Goal: Task Accomplishment & Management: Manage account settings

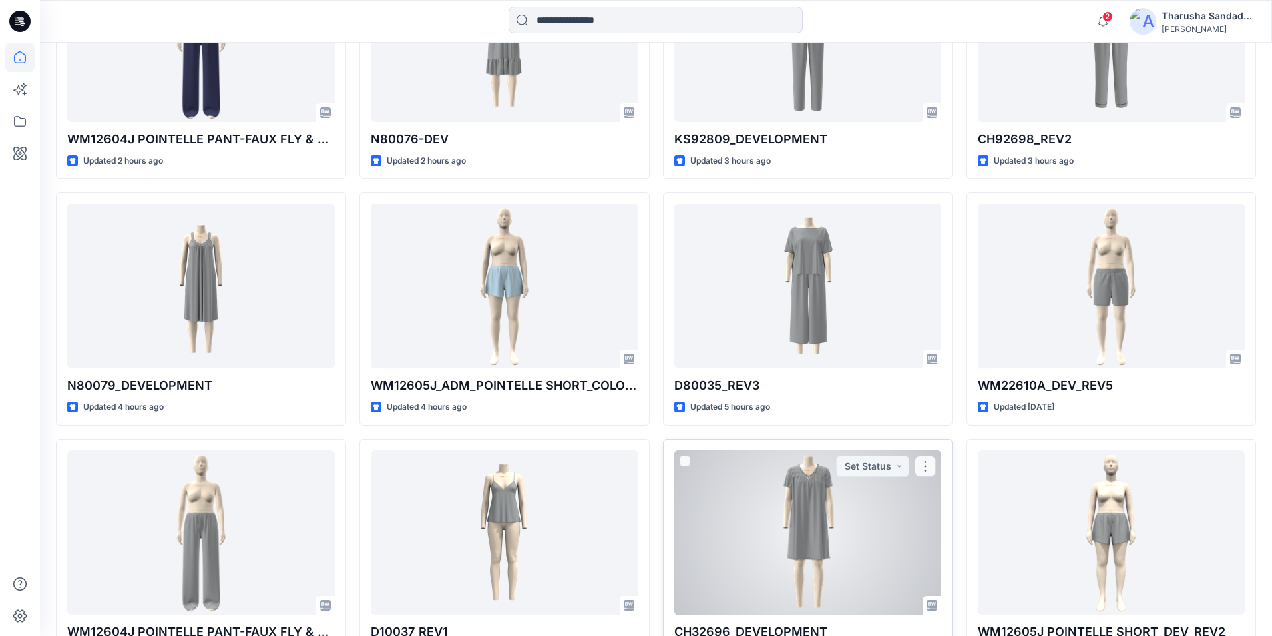
scroll to position [534, 0]
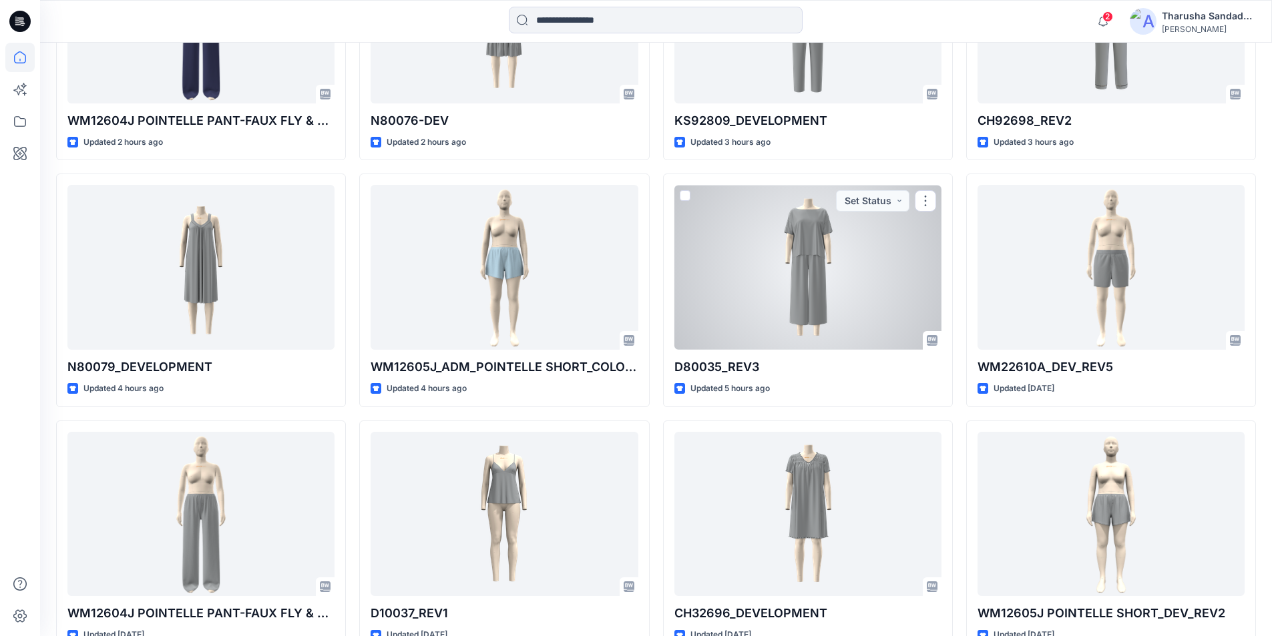
click at [739, 323] on div at bounding box center [807, 267] width 267 height 165
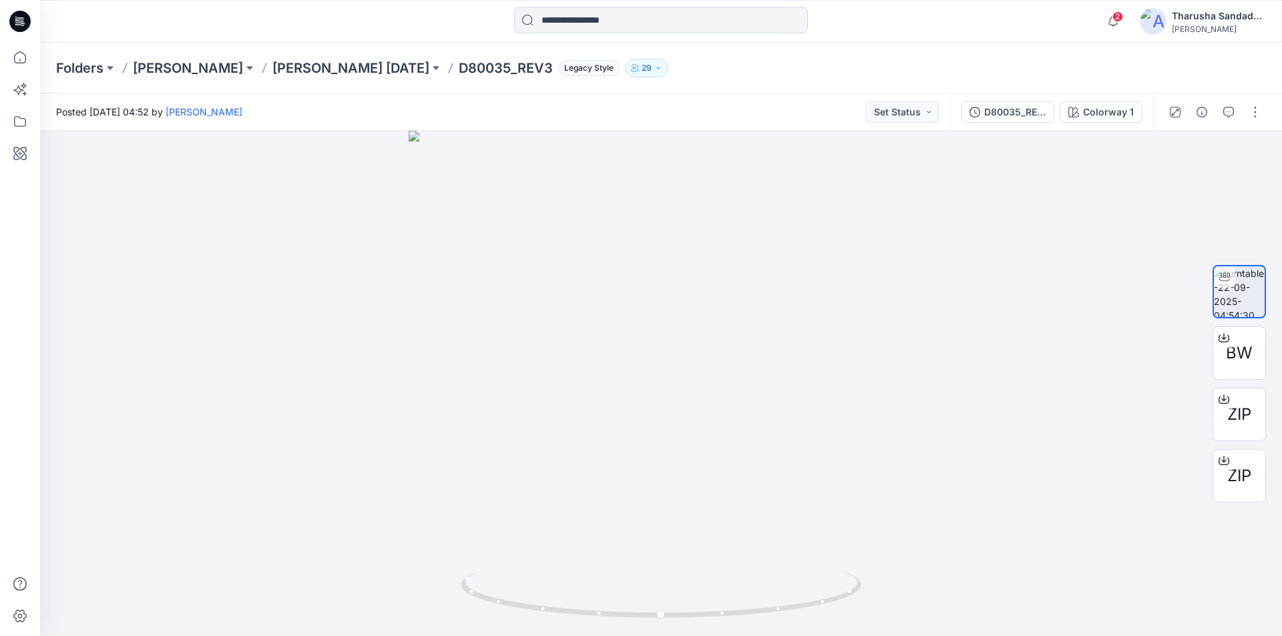
click at [29, 15] on icon at bounding box center [19, 21] width 21 height 21
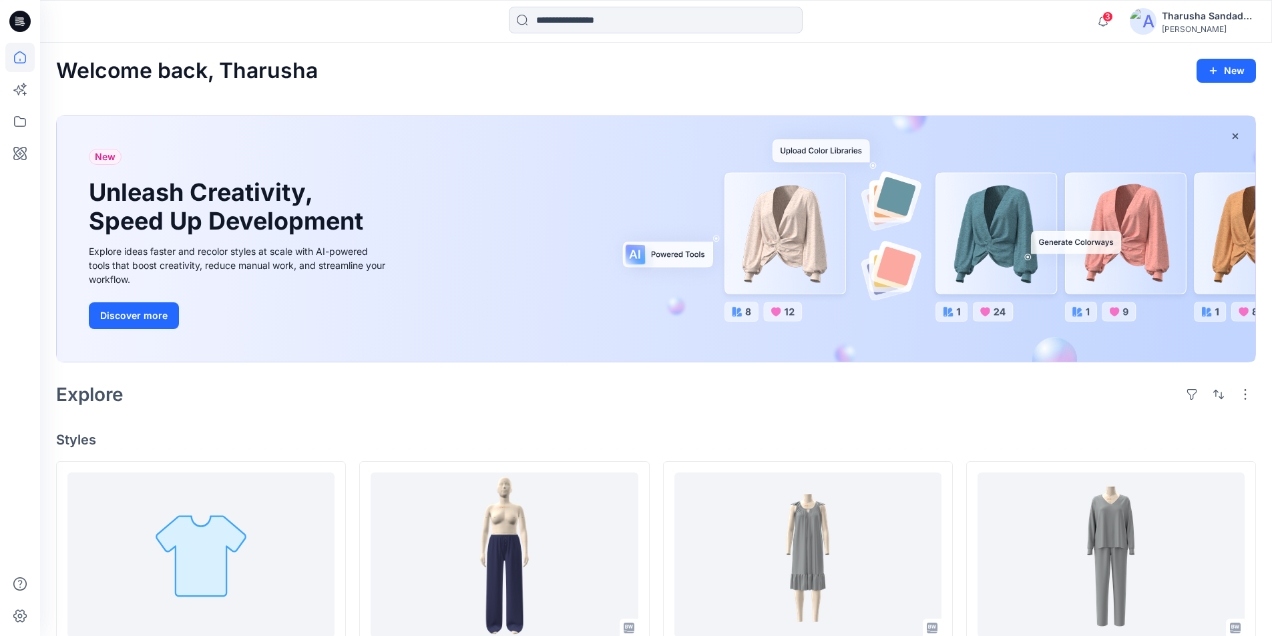
click at [534, 65] on div "Welcome back, Tharusha New" at bounding box center [656, 71] width 1200 height 25
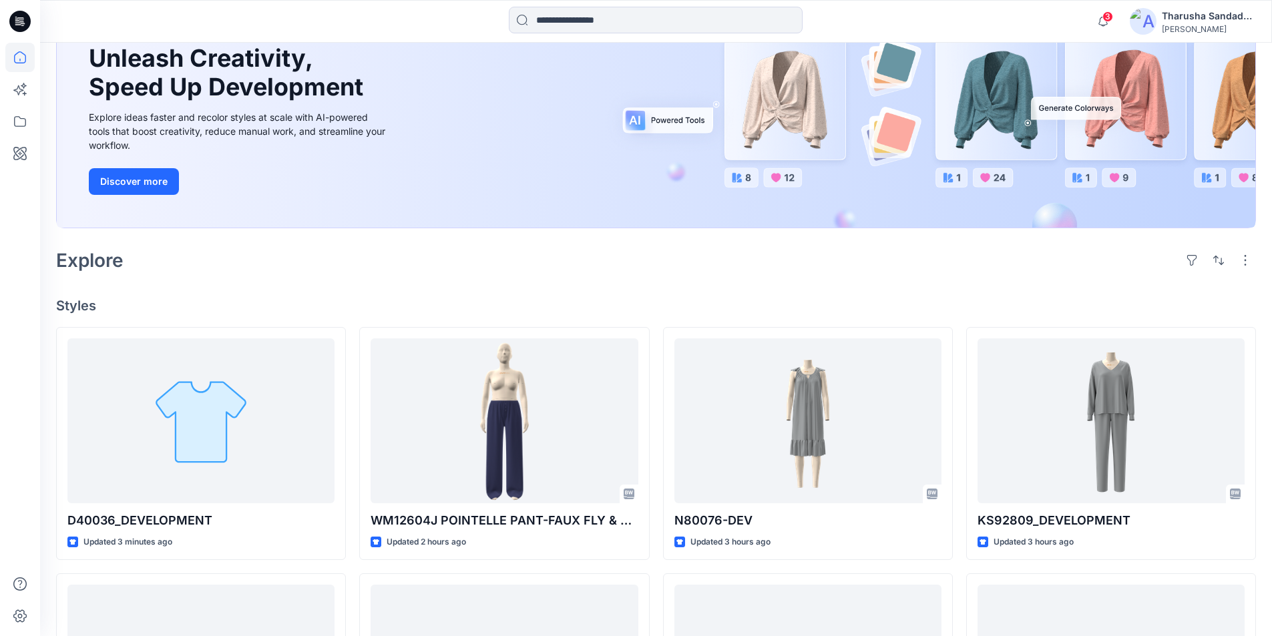
scroll to position [134, 0]
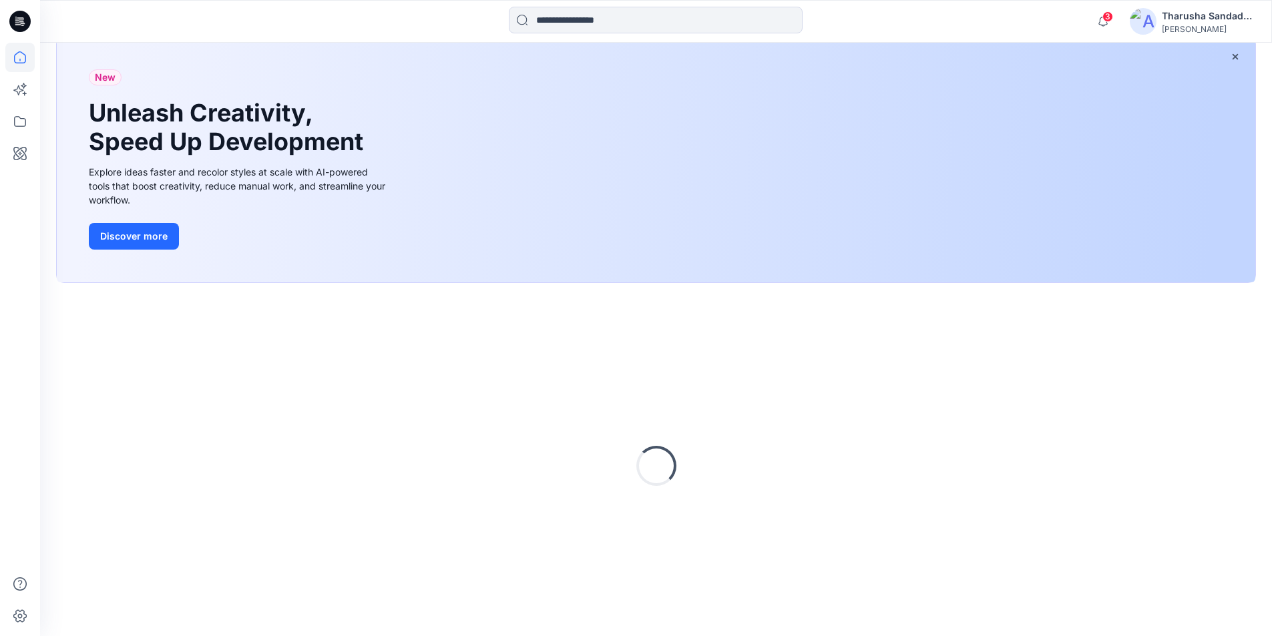
scroll to position [92, 0]
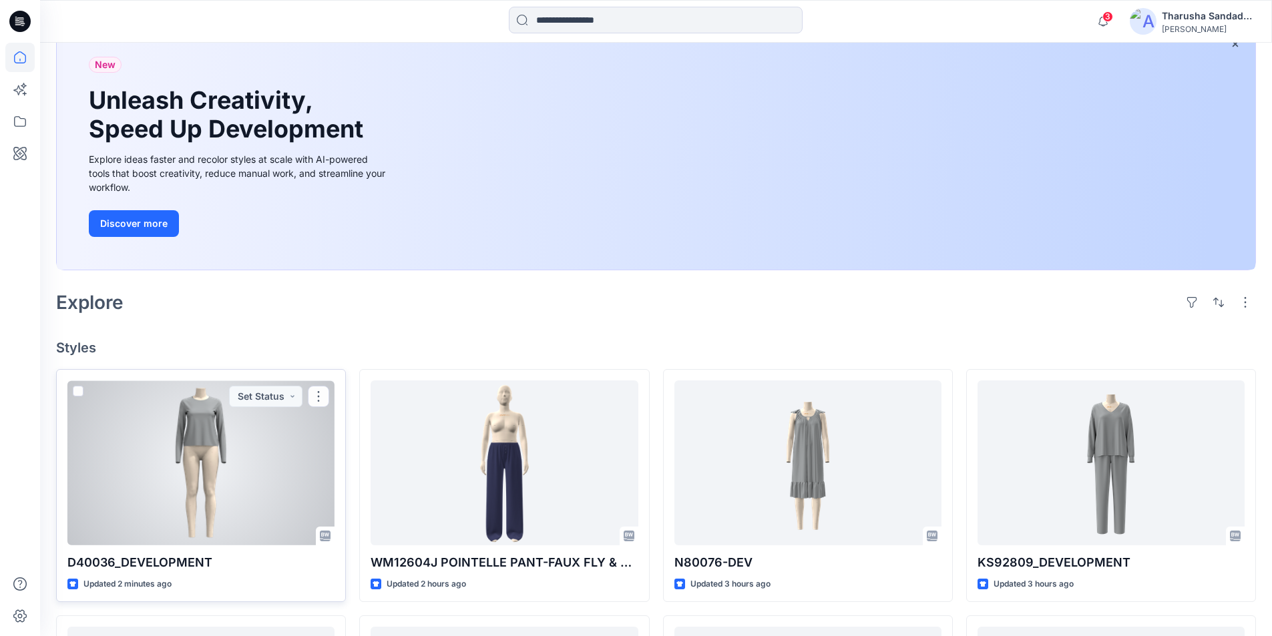
click at [210, 473] on div at bounding box center [200, 463] width 267 height 165
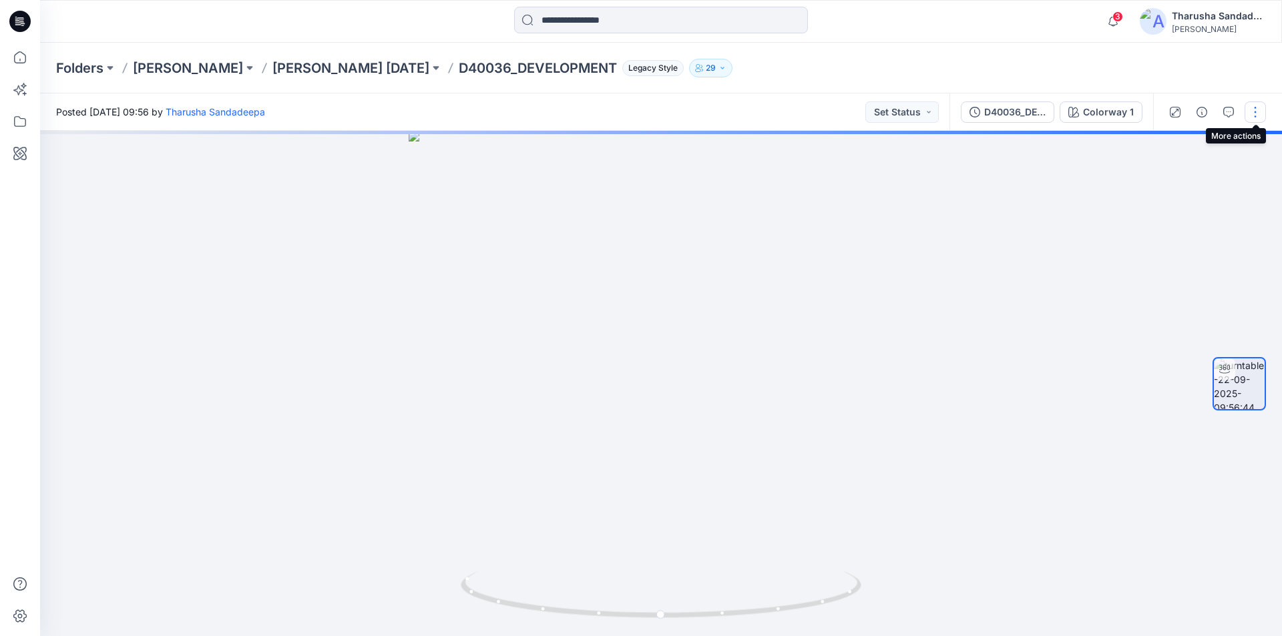
click at [1261, 112] on button "button" at bounding box center [1255, 111] width 21 height 21
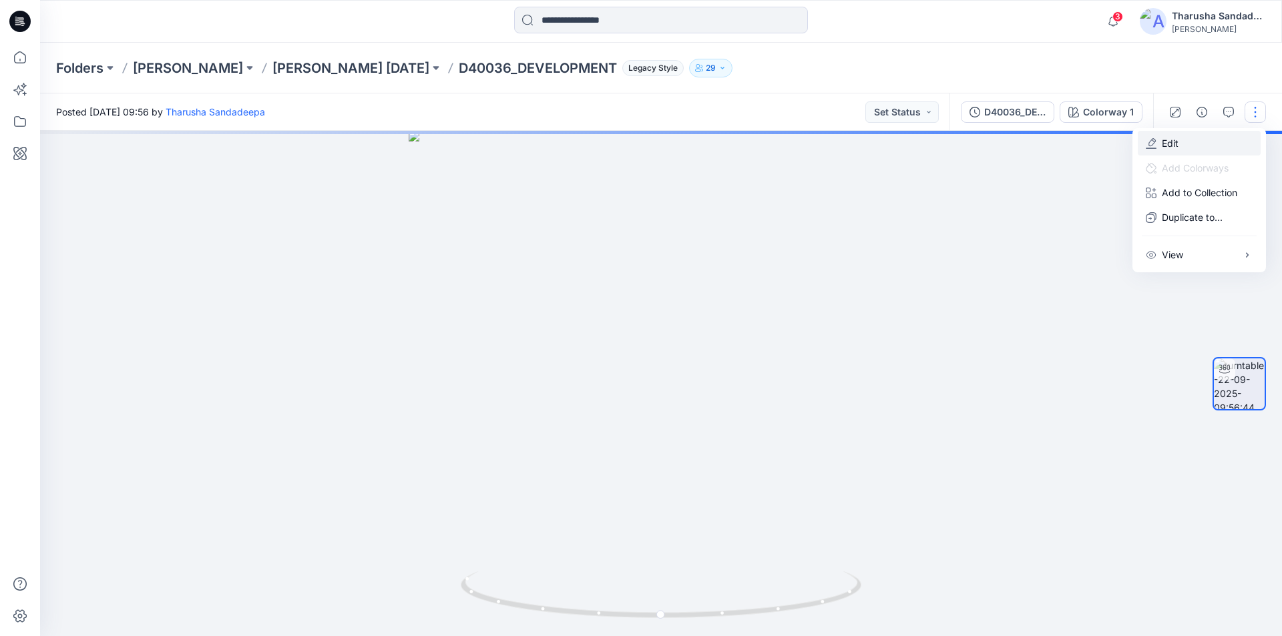
click at [1196, 138] on button "Edit" at bounding box center [1199, 143] width 123 height 25
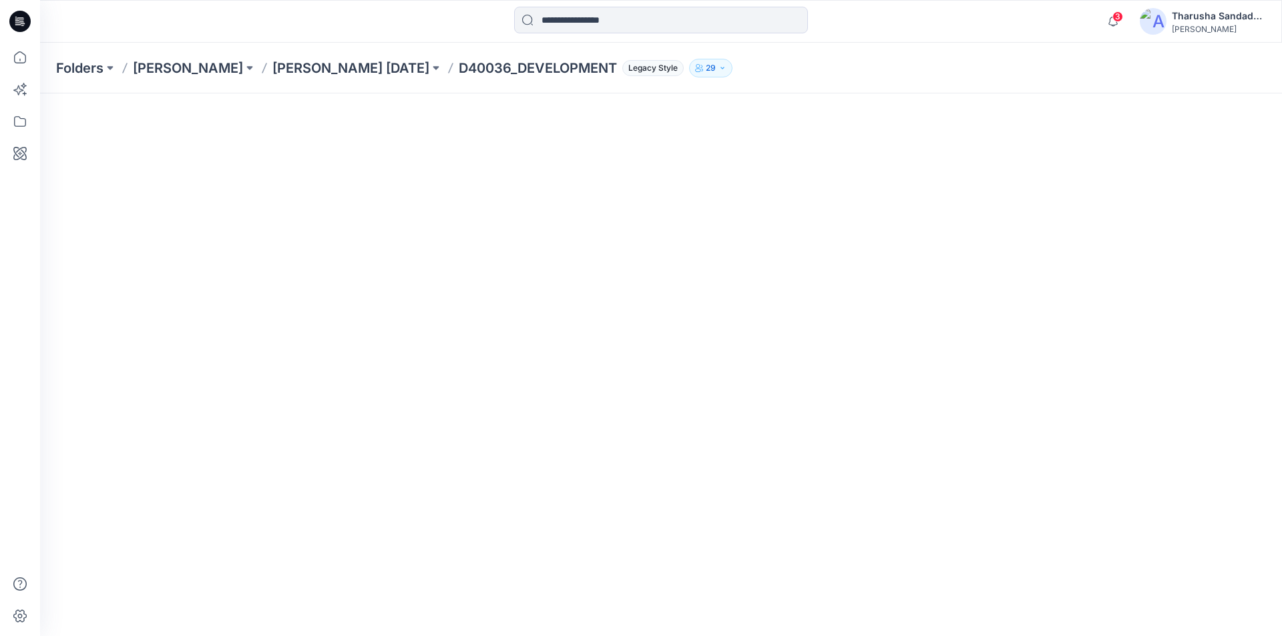
scroll to position [164, 0]
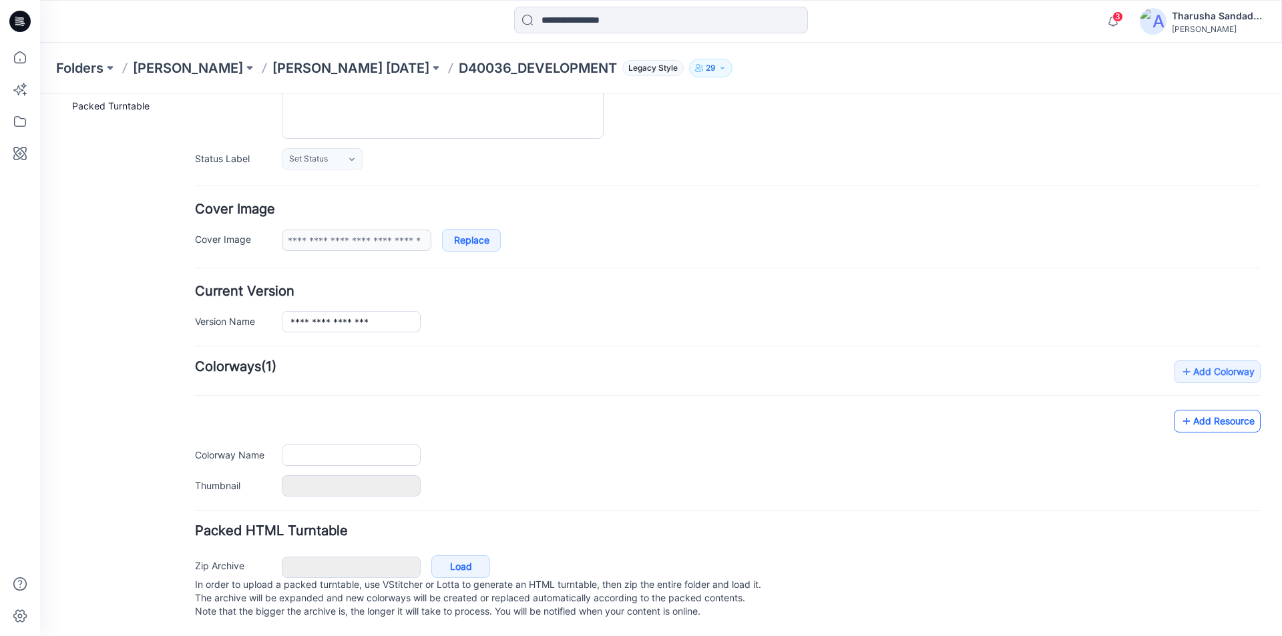
type input "**********"
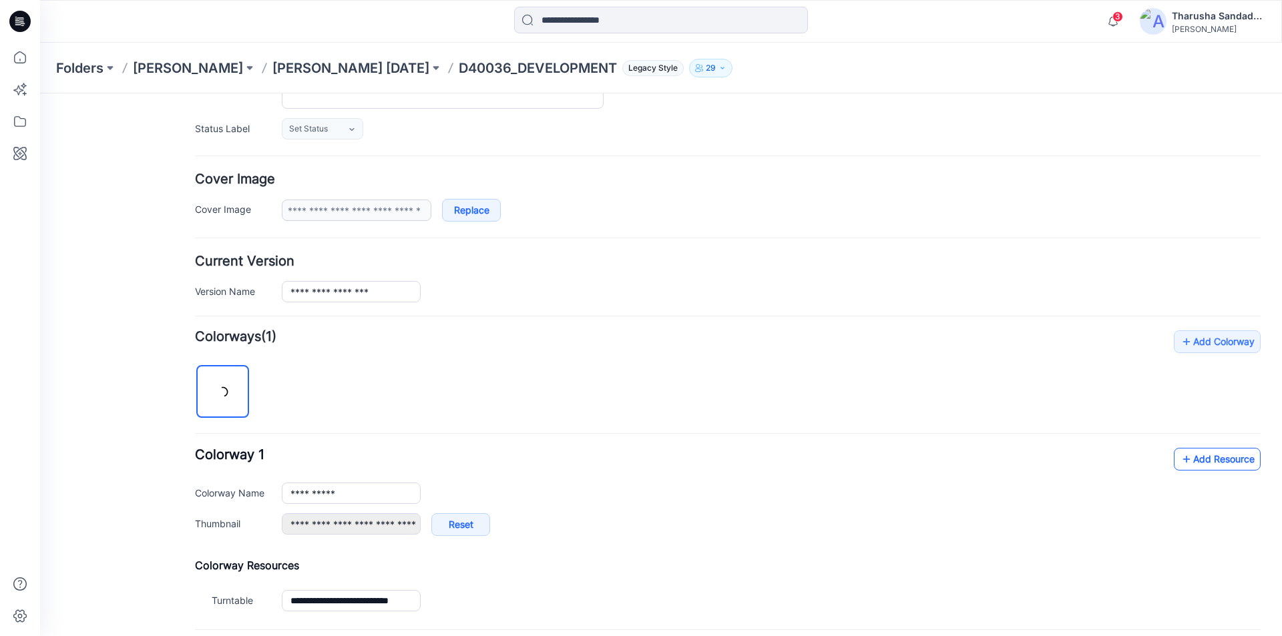
click at [1200, 454] on link "Add Resource" at bounding box center [1217, 459] width 87 height 23
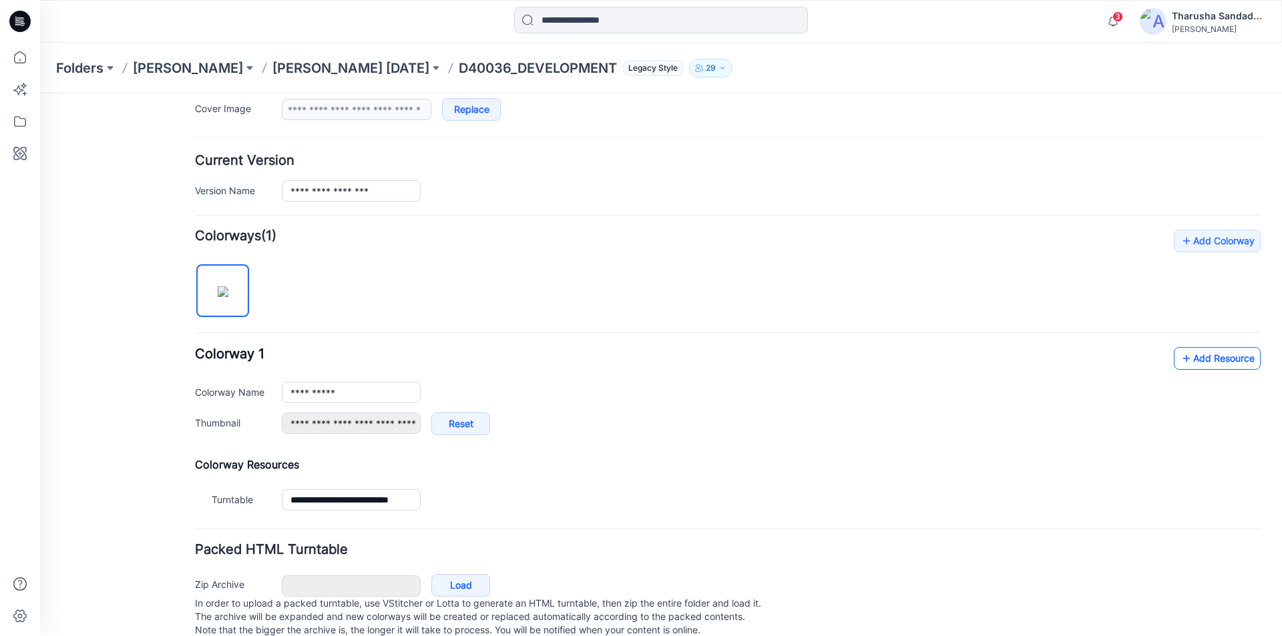
scroll to position [313, 0]
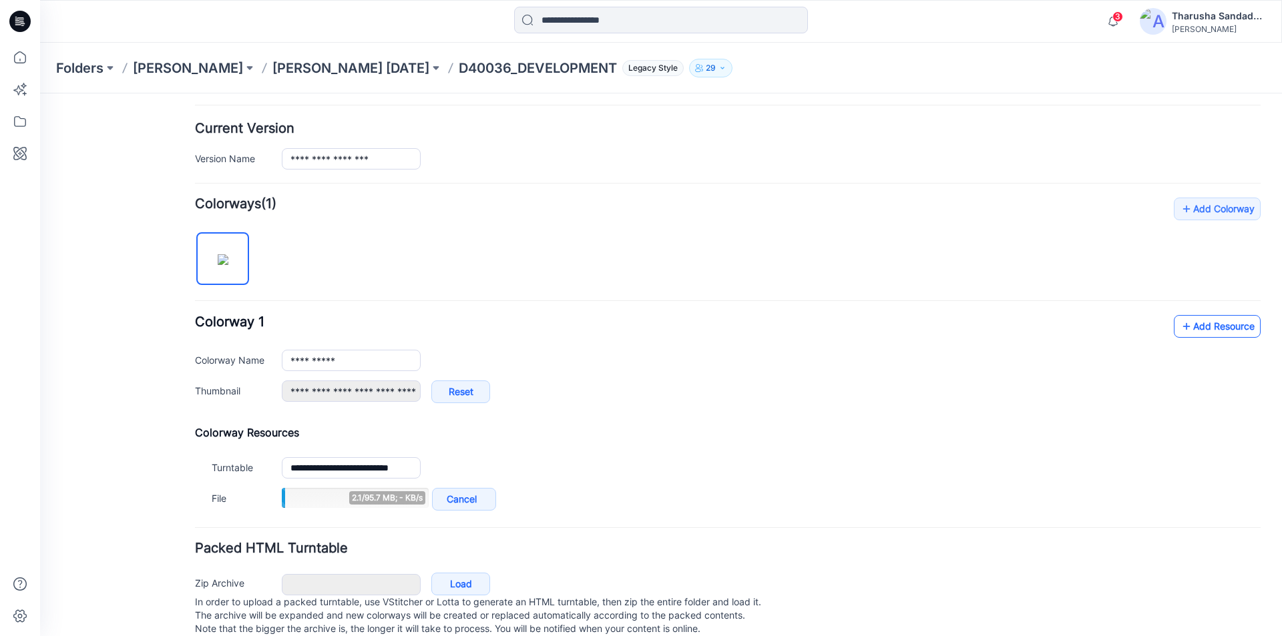
click at [1214, 325] on link "Add Resource" at bounding box center [1217, 326] width 87 height 23
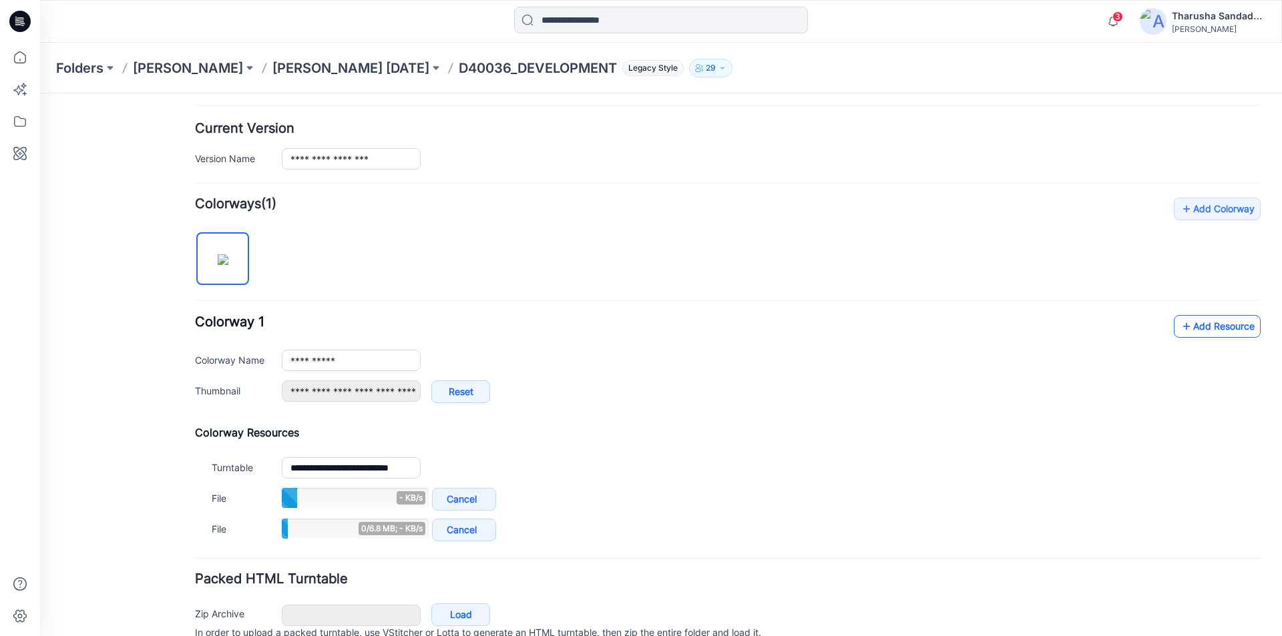
click at [1201, 334] on link "Add Resource" at bounding box center [1217, 326] width 87 height 23
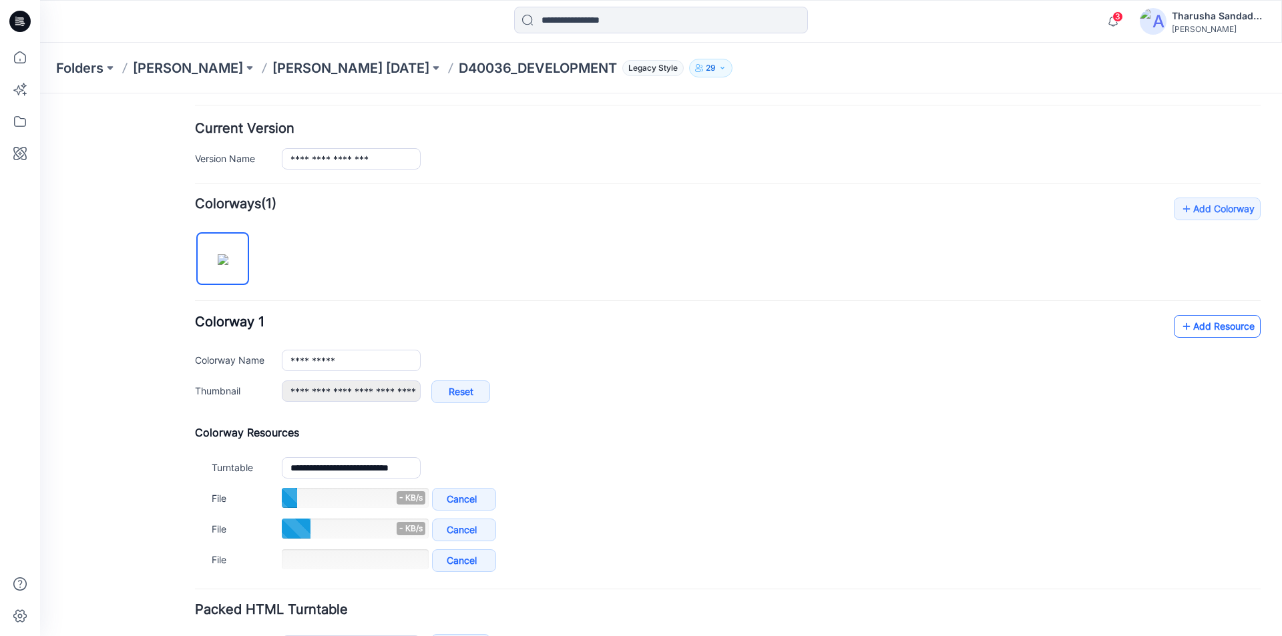
click at [1206, 328] on link "Add Resource" at bounding box center [1217, 326] width 87 height 23
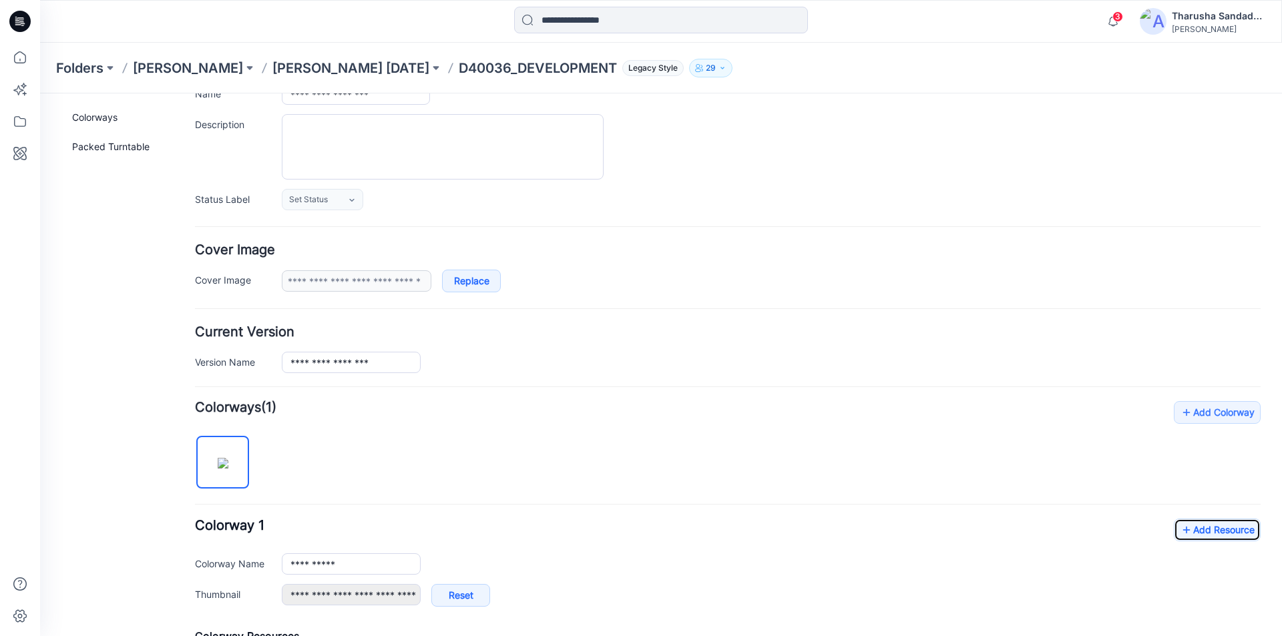
scroll to position [0, 0]
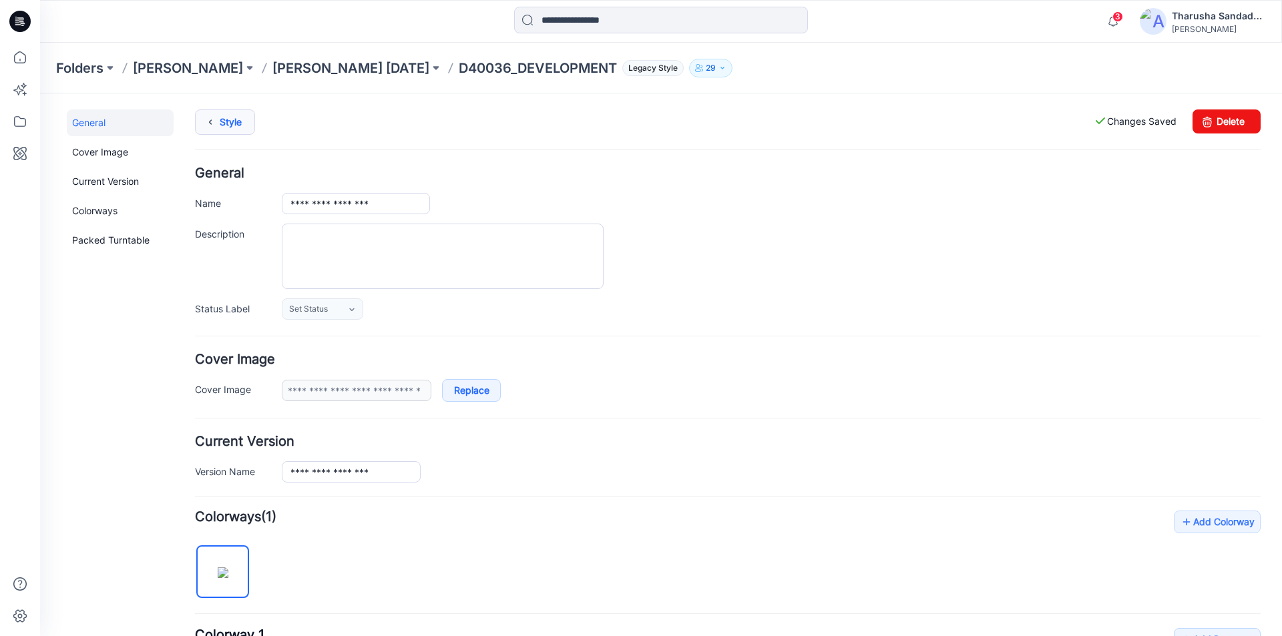
click at [220, 132] on link "Style" at bounding box center [225, 122] width 60 height 25
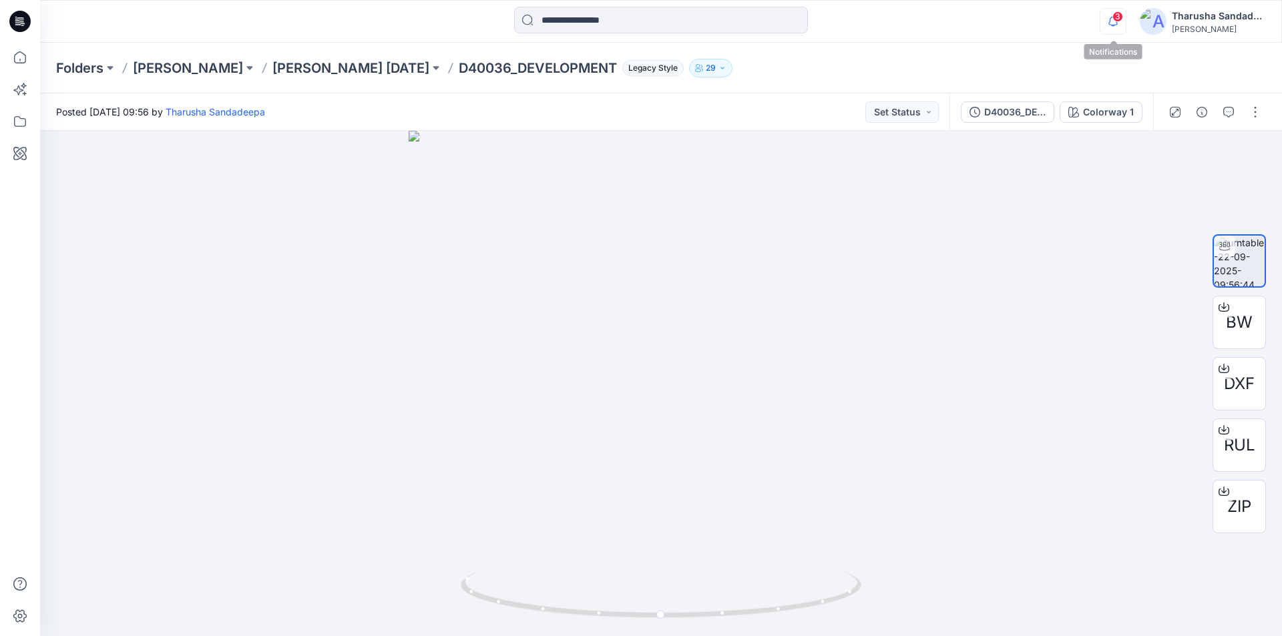
click at [1124, 21] on icon "button" at bounding box center [1112, 21] width 25 height 27
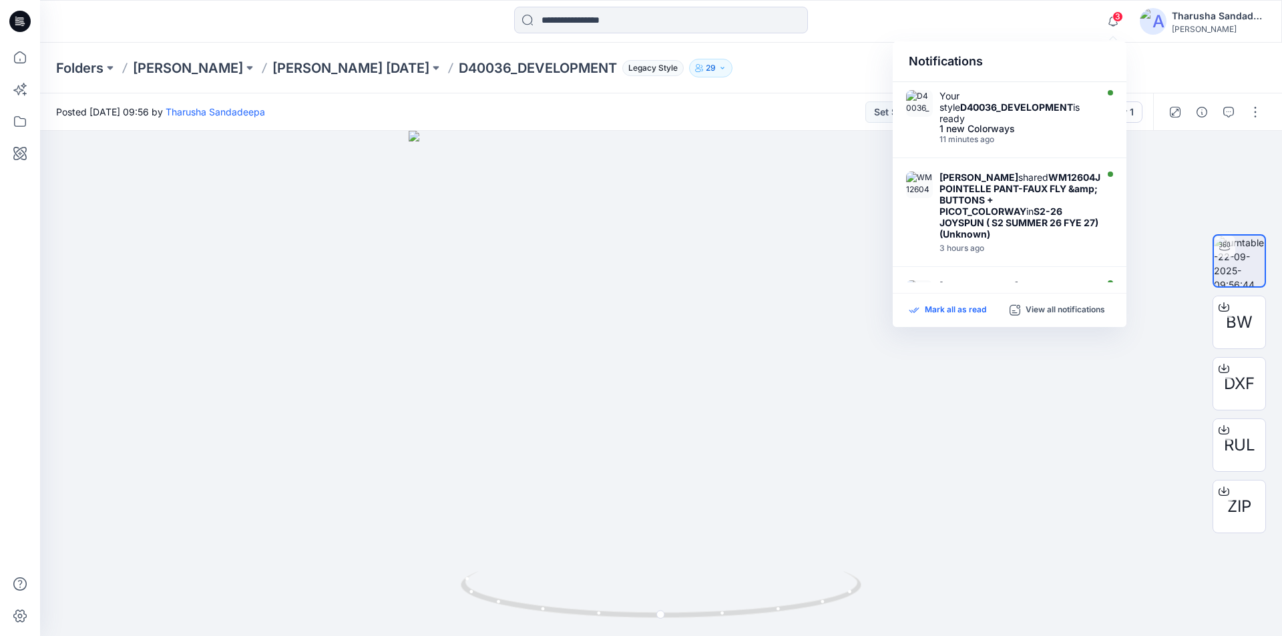
click at [924, 315] on div "Mark all as read View all notifications" at bounding box center [1010, 310] width 234 height 33
click at [974, 311] on p "Mark all as read" at bounding box center [955, 310] width 61 height 12
click at [945, 310] on p "Mark all as read" at bounding box center [955, 310] width 61 height 12
click at [815, 106] on div "Posted Monday, September 22, 2025 09:56 by Tharusha Sandadeepa Set Status" at bounding box center [494, 111] width 909 height 37
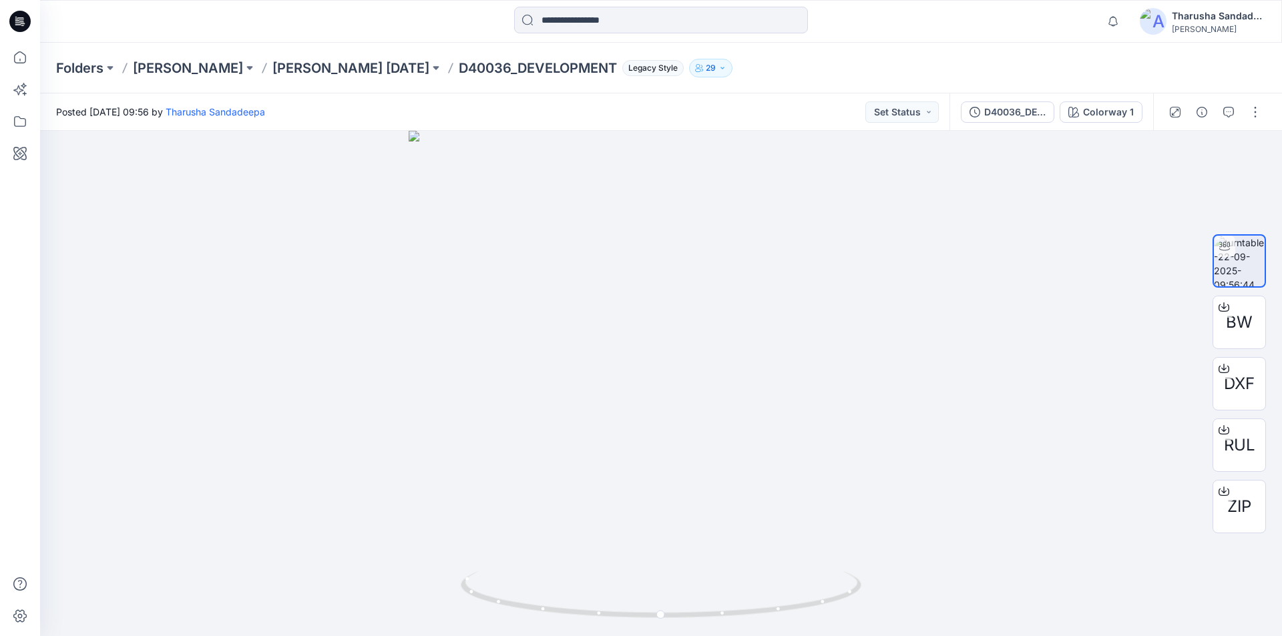
click at [33, 21] on div at bounding box center [20, 21] width 43 height 43
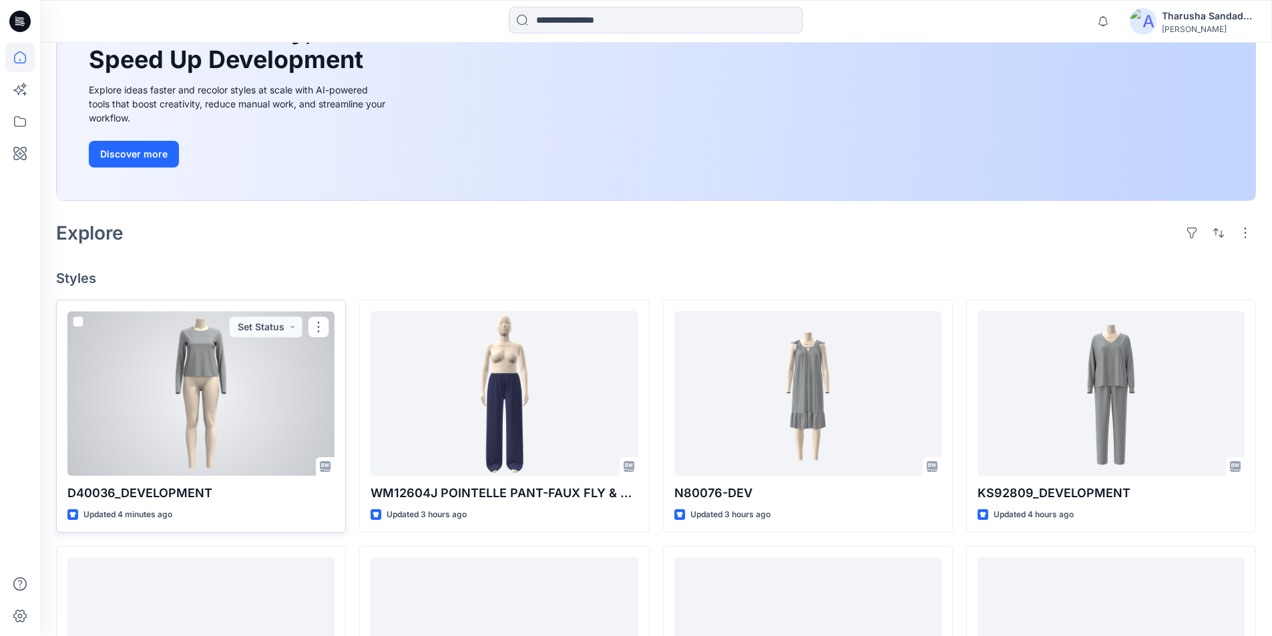
scroll to position [159, 0]
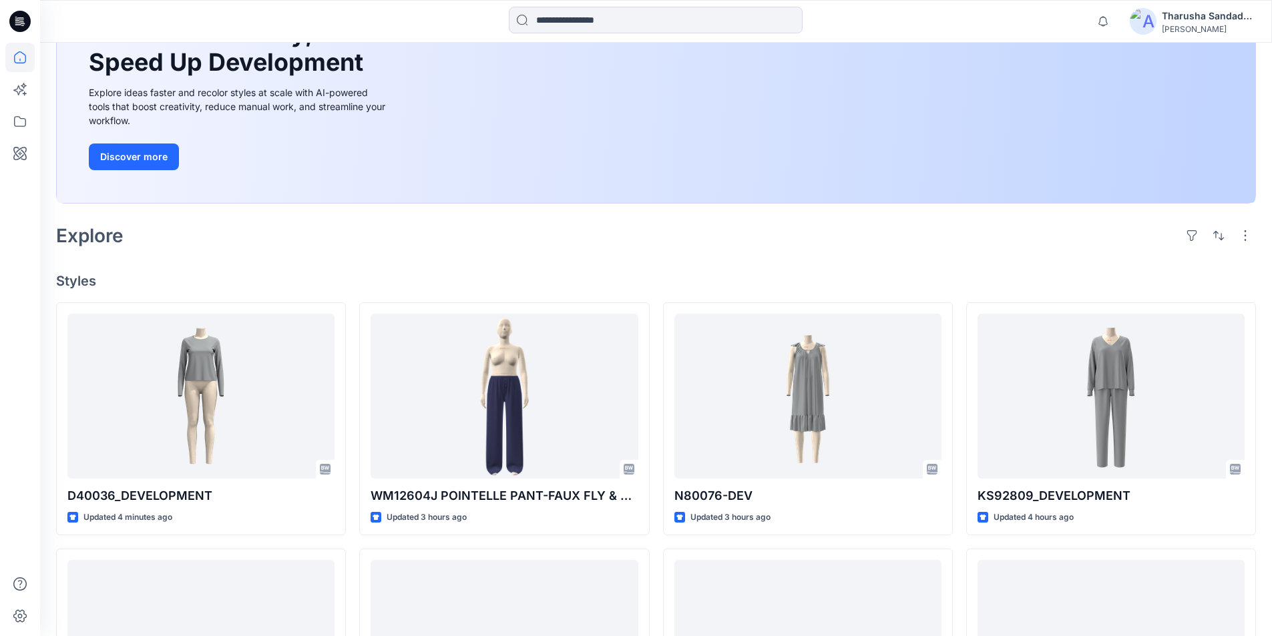
click at [283, 272] on div "Welcome back, Tharusha New New Unleash Creativity, Speed Up Development Explore…" at bounding box center [656, 488] width 1232 height 1209
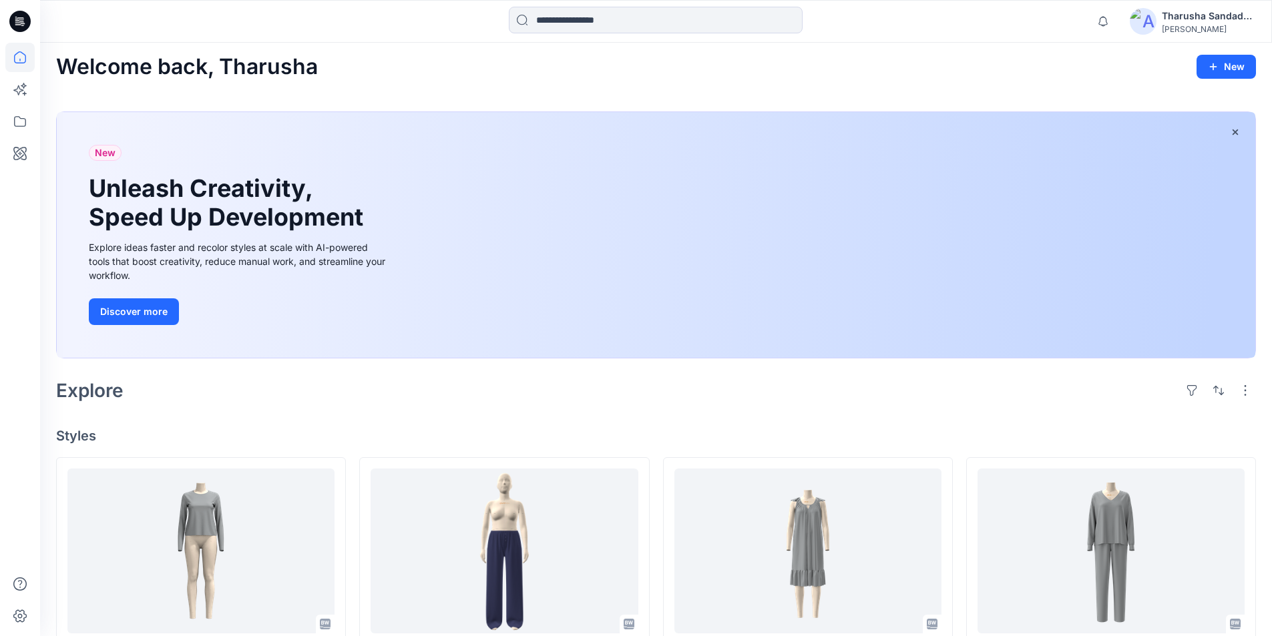
scroll to position [0, 0]
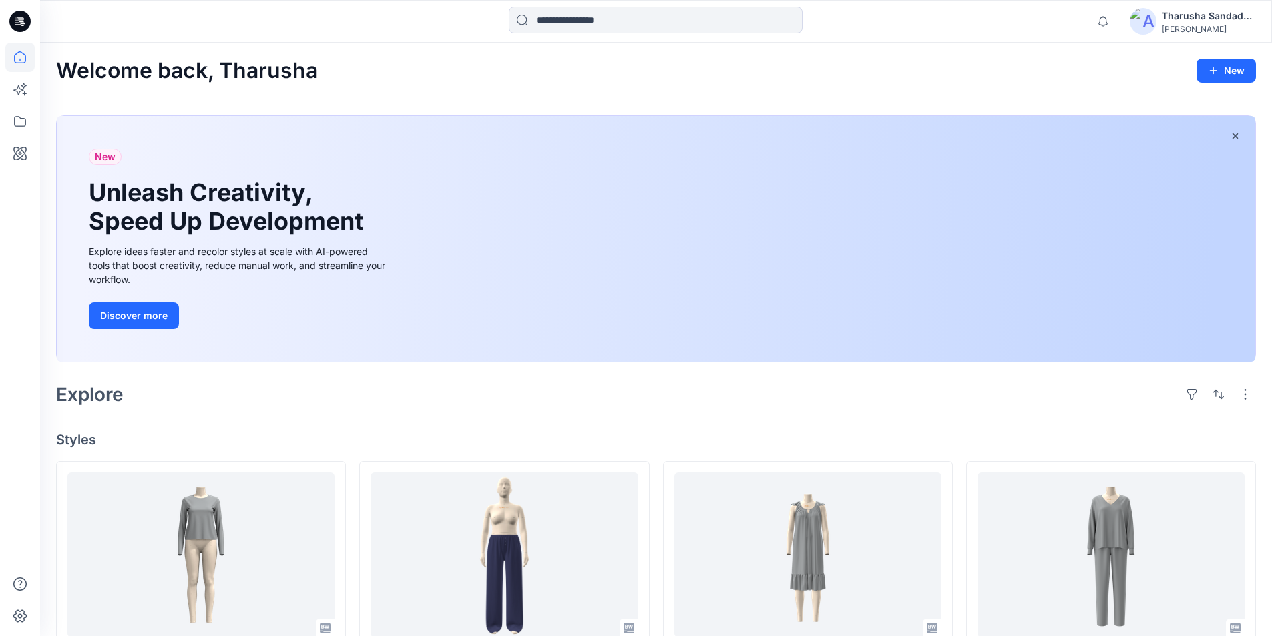
click at [934, 79] on div "Welcome back, Tharusha New" at bounding box center [656, 71] width 1200 height 25
click at [998, 81] on div "Welcome back, Tharusha New" at bounding box center [656, 71] width 1200 height 25
